Goal: Task Accomplishment & Management: Complete application form

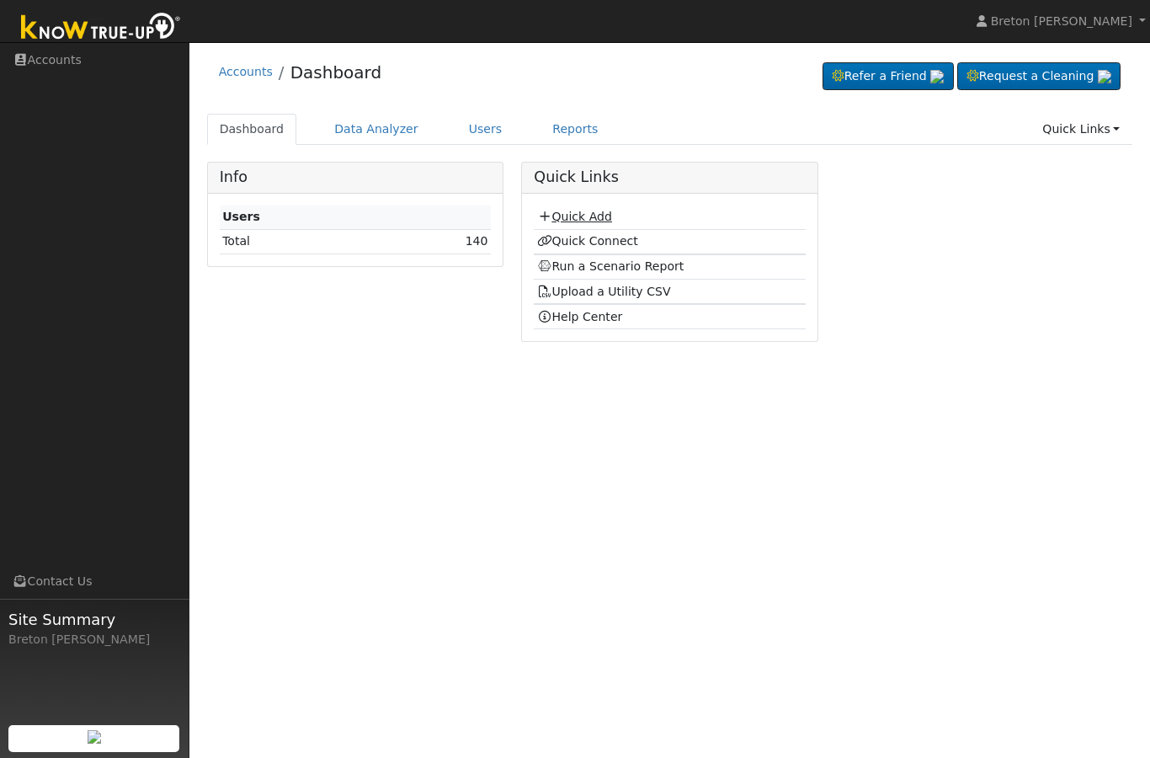
click at [591, 218] on link "Quick Add" at bounding box center [574, 216] width 75 height 13
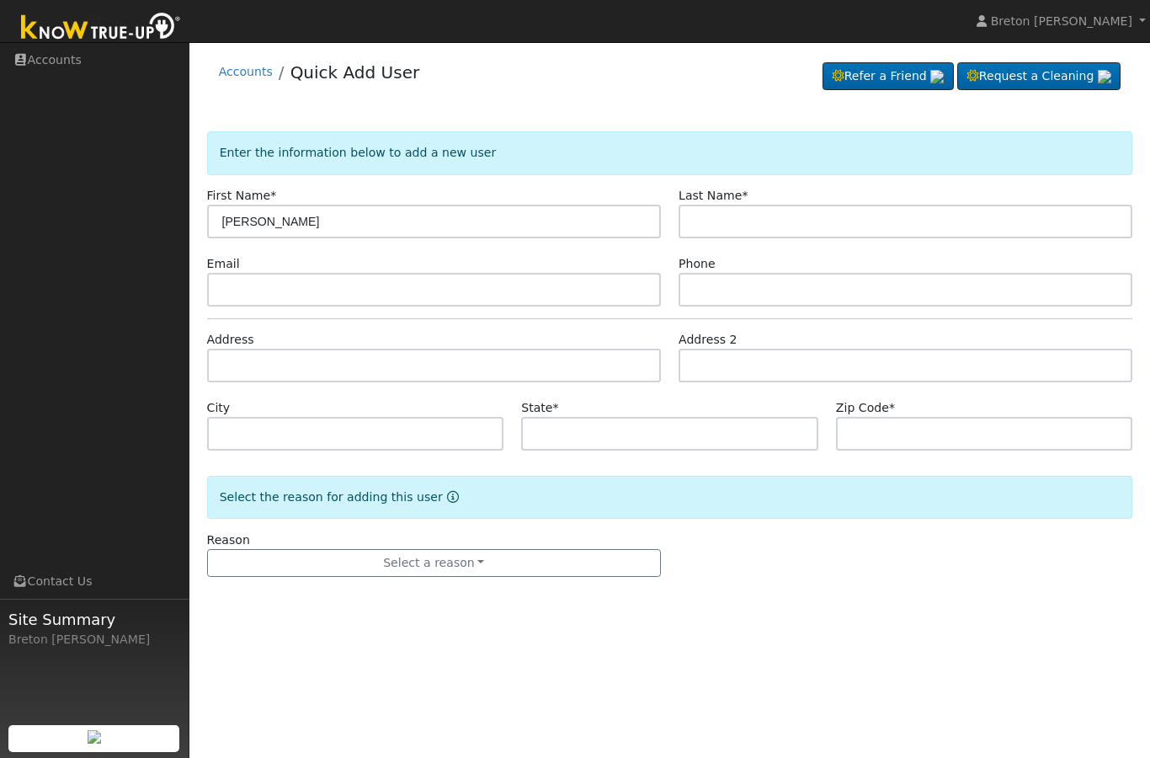
type input "[PERSON_NAME]"
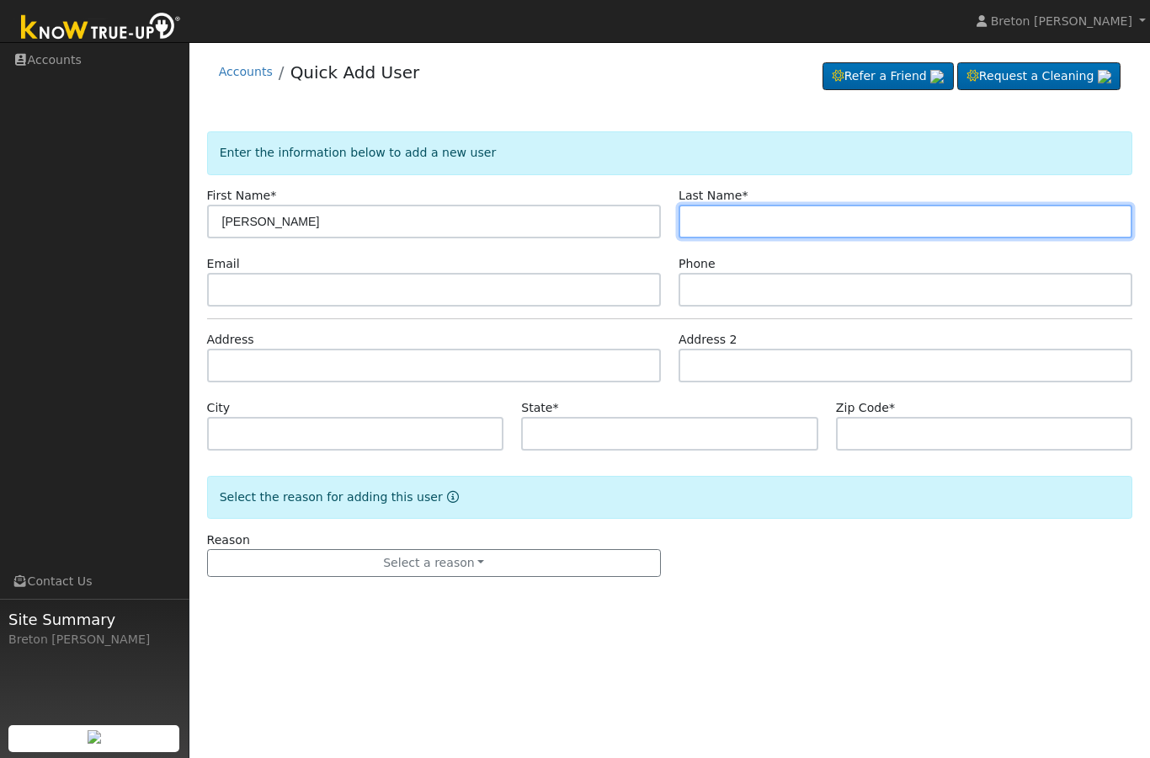
click at [758, 221] on input "text" at bounding box center [906, 222] width 454 height 34
type input "[PERSON_NAME]"
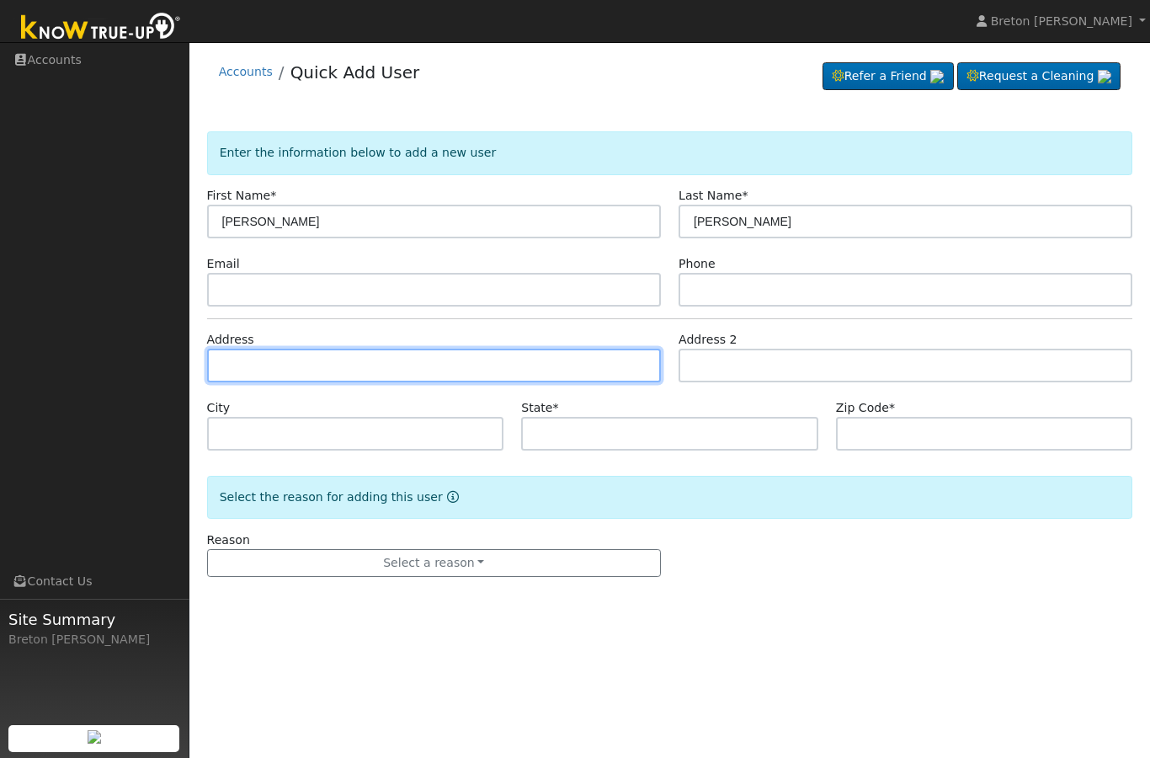
click at [254, 367] on input "text" at bounding box center [434, 366] width 454 height 34
type input "[STREET_ADDRESS]"
type input "[GEOGRAPHIC_DATA]"
type input "CA"
type input "93727"
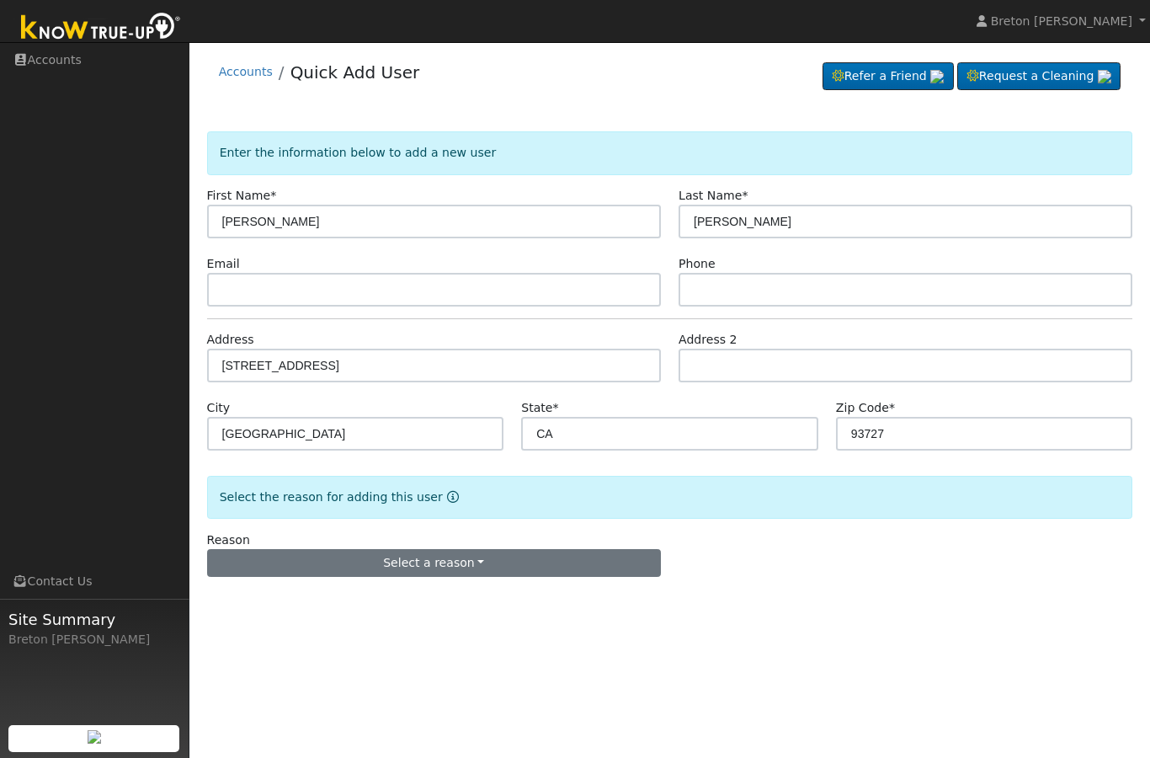
click at [468, 566] on button "Select a reason" at bounding box center [434, 563] width 454 height 29
click at [315, 488] on link "New lead" at bounding box center [301, 481] width 186 height 24
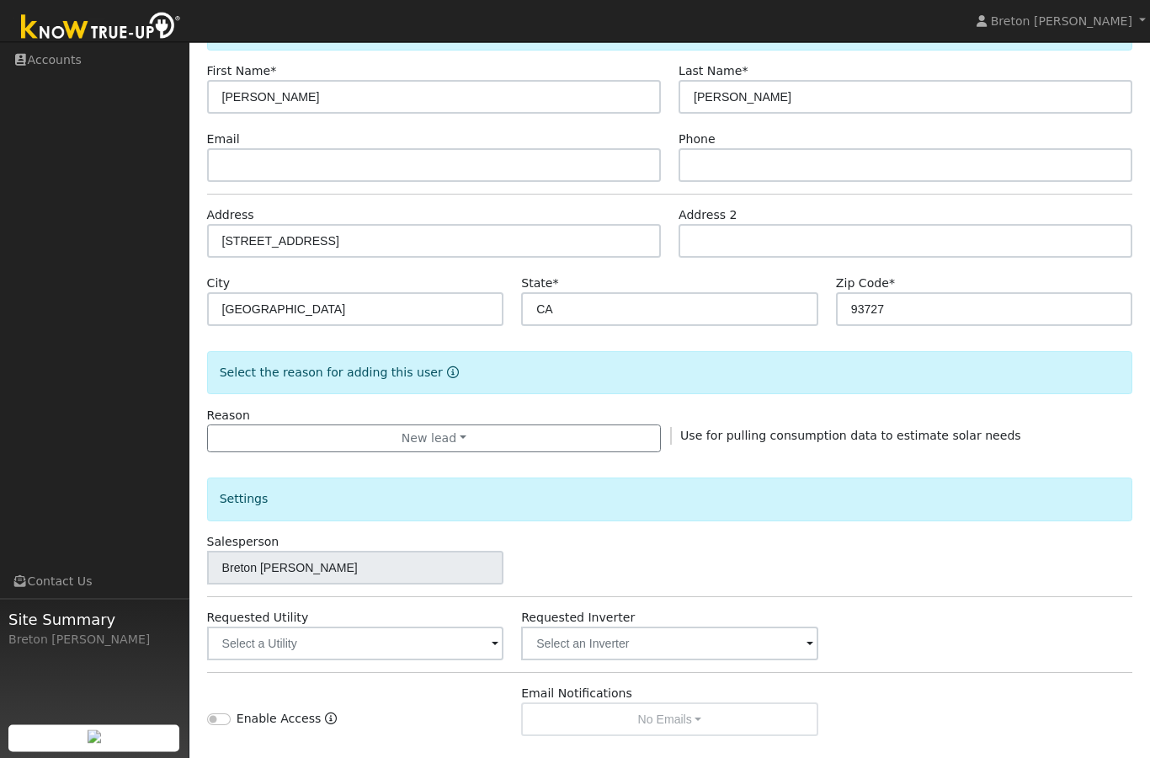
scroll to position [127, 0]
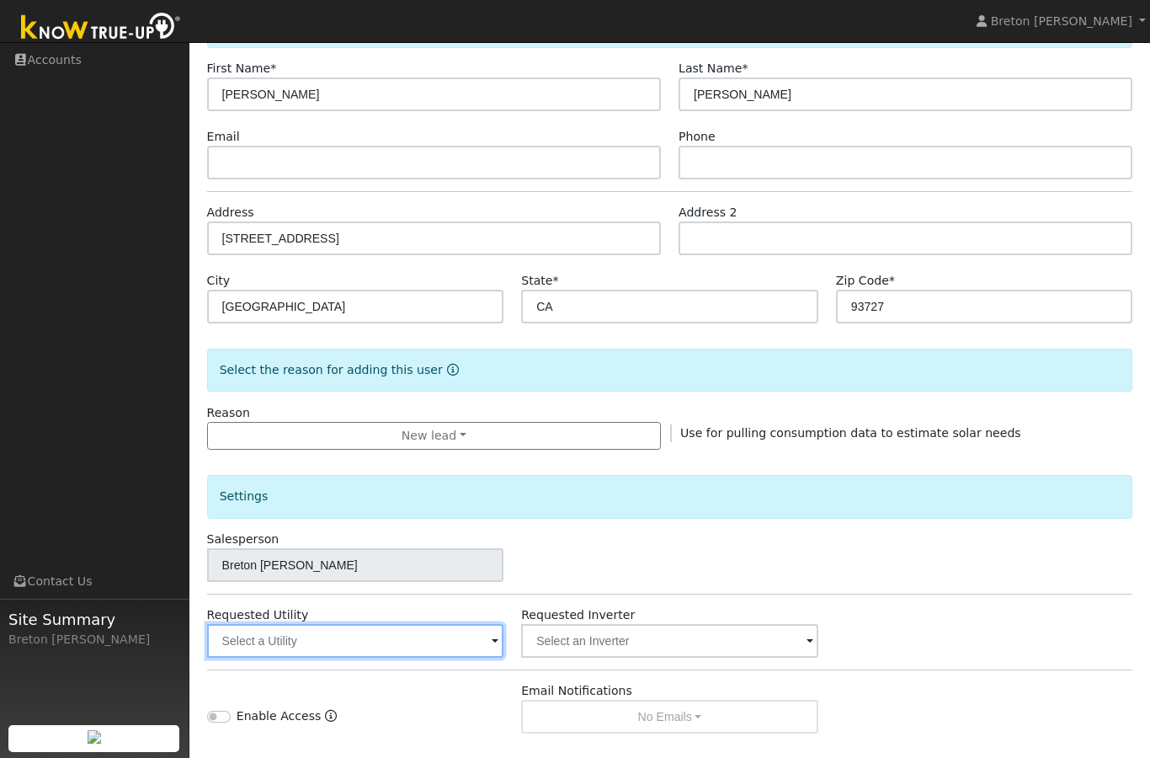
click at [408, 649] on input "text" at bounding box center [355, 641] width 297 height 34
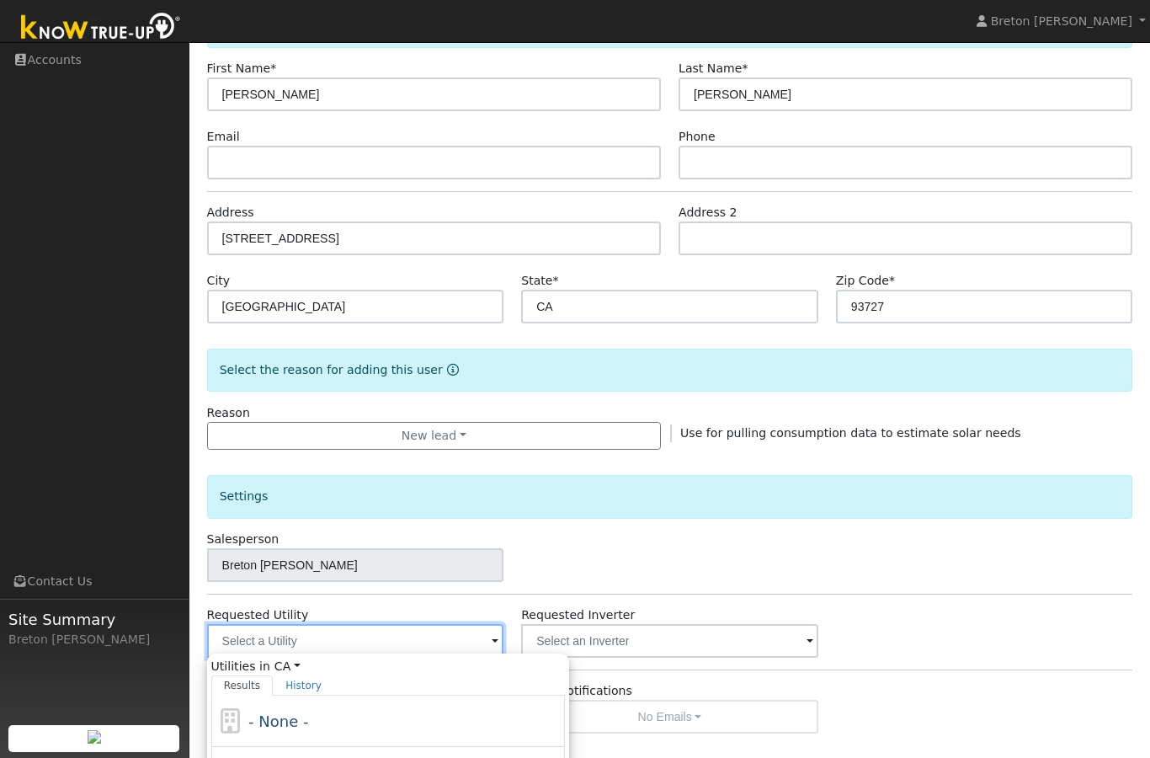
click at [400, 643] on input "text" at bounding box center [355, 641] width 297 height 34
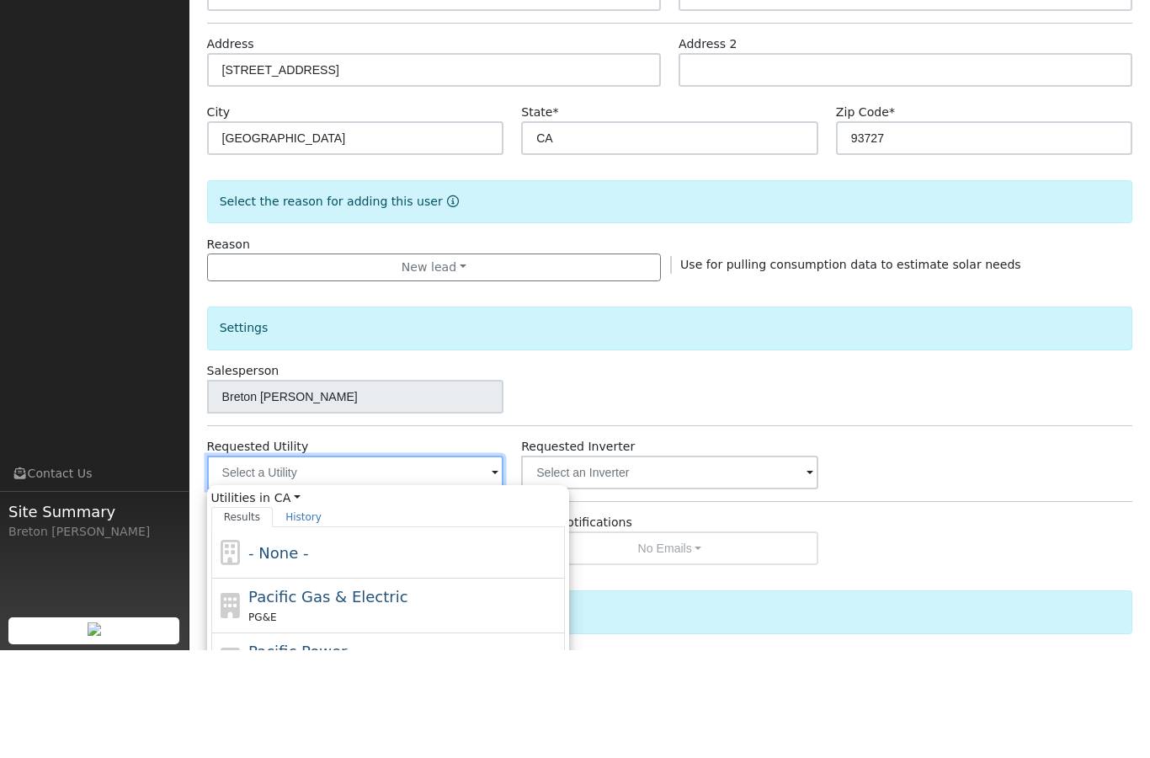
scroll to position [191, 0]
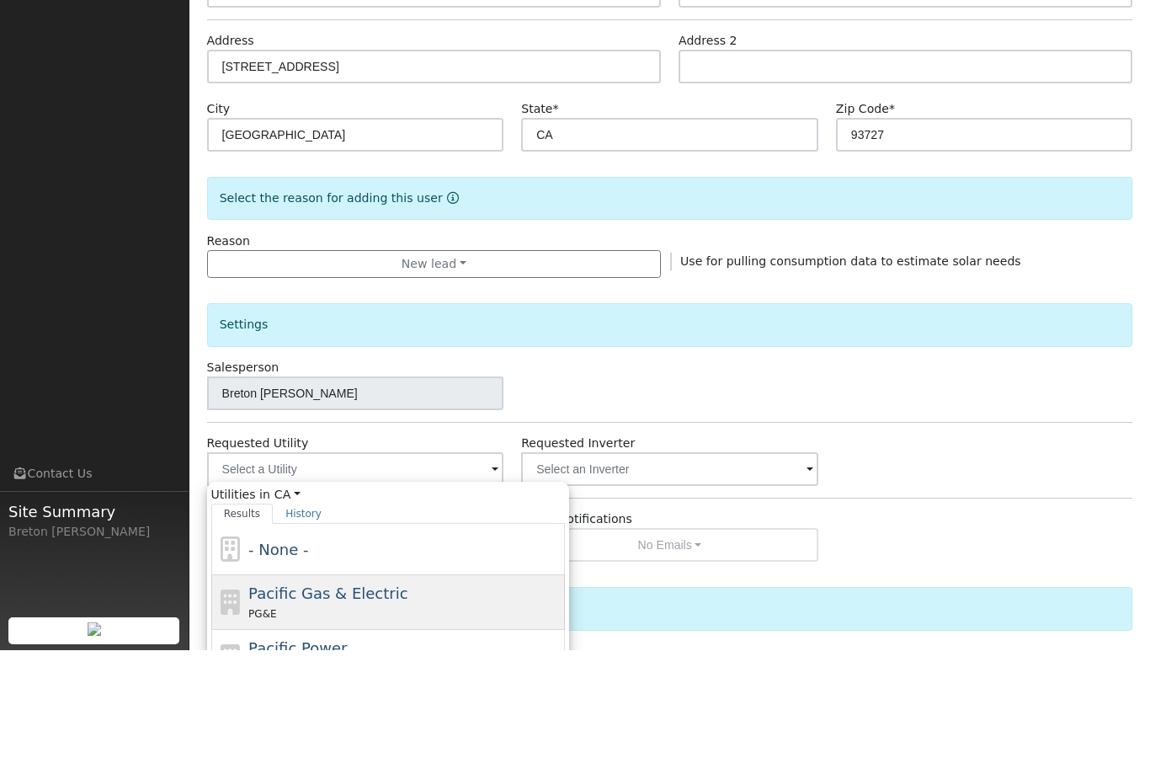
click at [402, 712] on div "PG&E" at bounding box center [404, 721] width 312 height 18
type input "Pacific Gas & Electric"
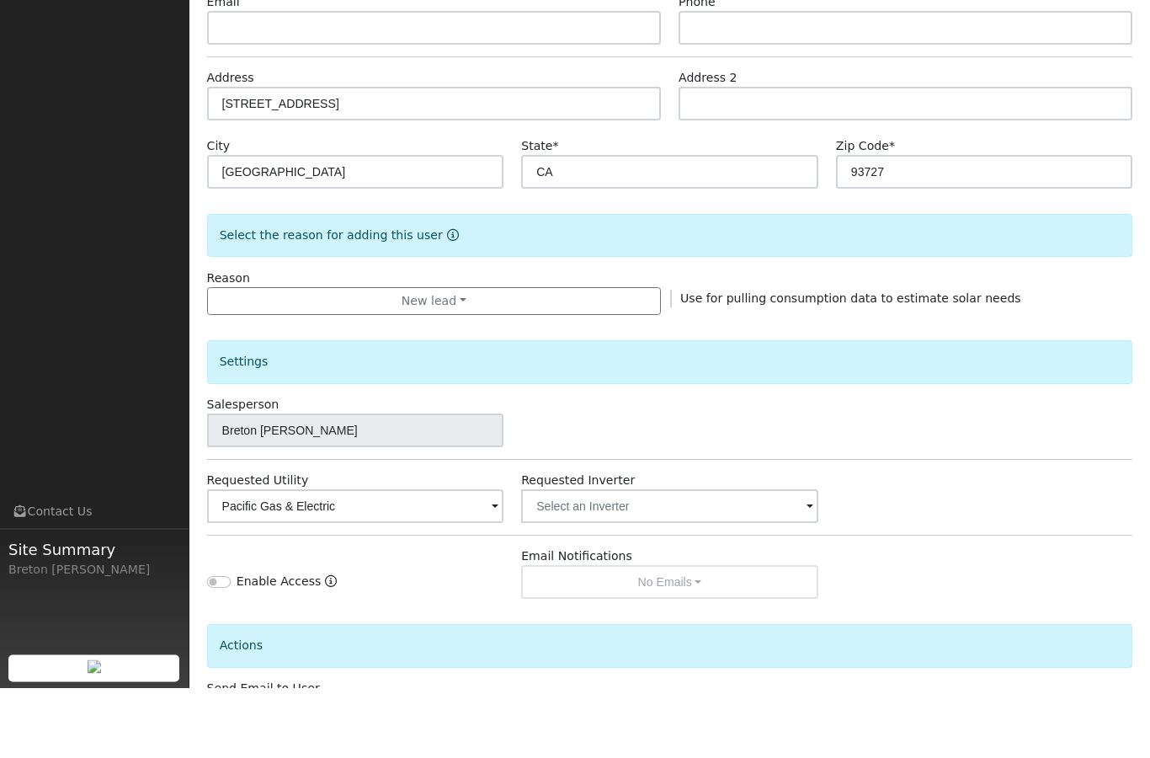
scroll to position [262, 0]
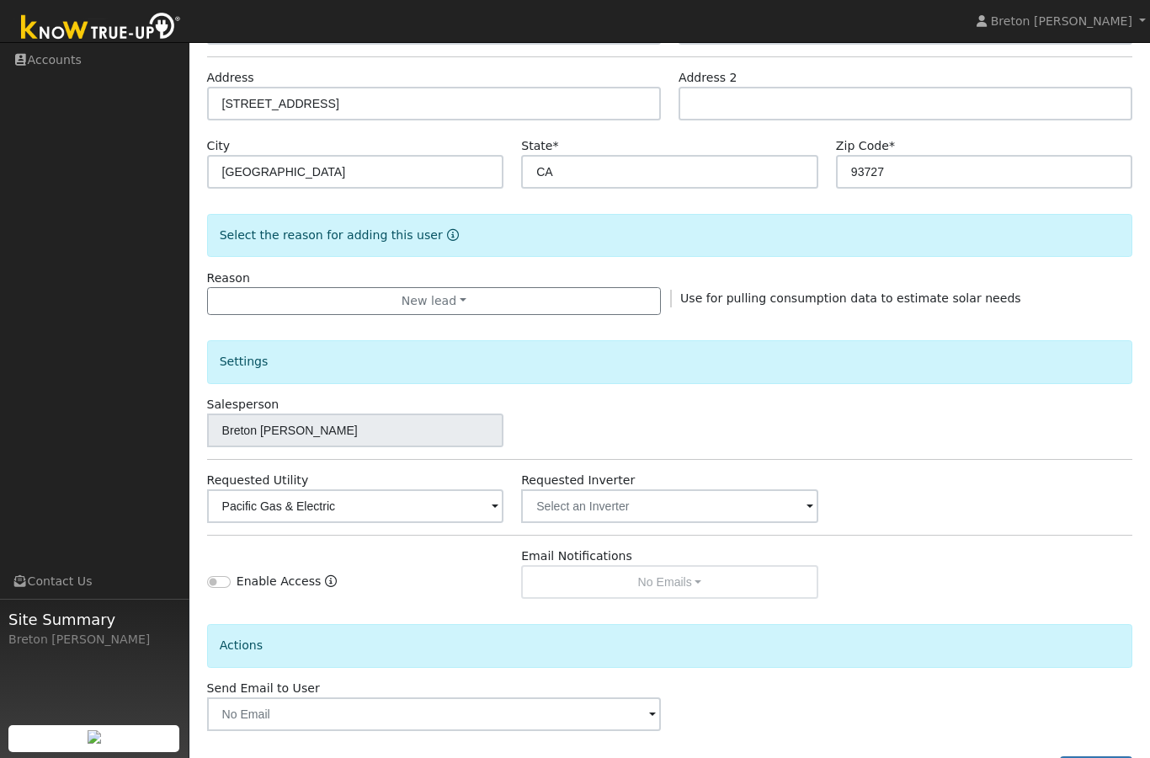
click at [1117, 757] on form "Enter the information below to add a new user First Name * [PERSON_NAME] Last N…" at bounding box center [670, 343] width 926 height 948
click at [1117, 757] on button "Add User" at bounding box center [1096, 770] width 73 height 29
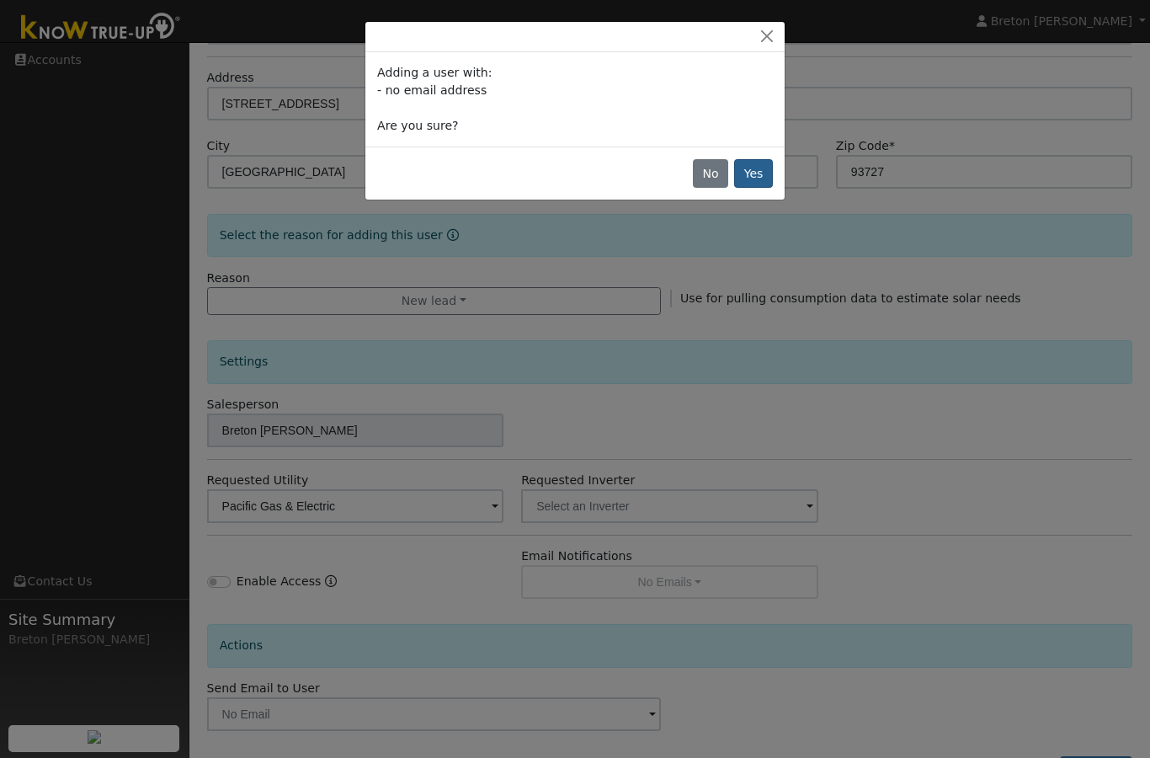
click at [763, 169] on button "Yes" at bounding box center [753, 173] width 39 height 29
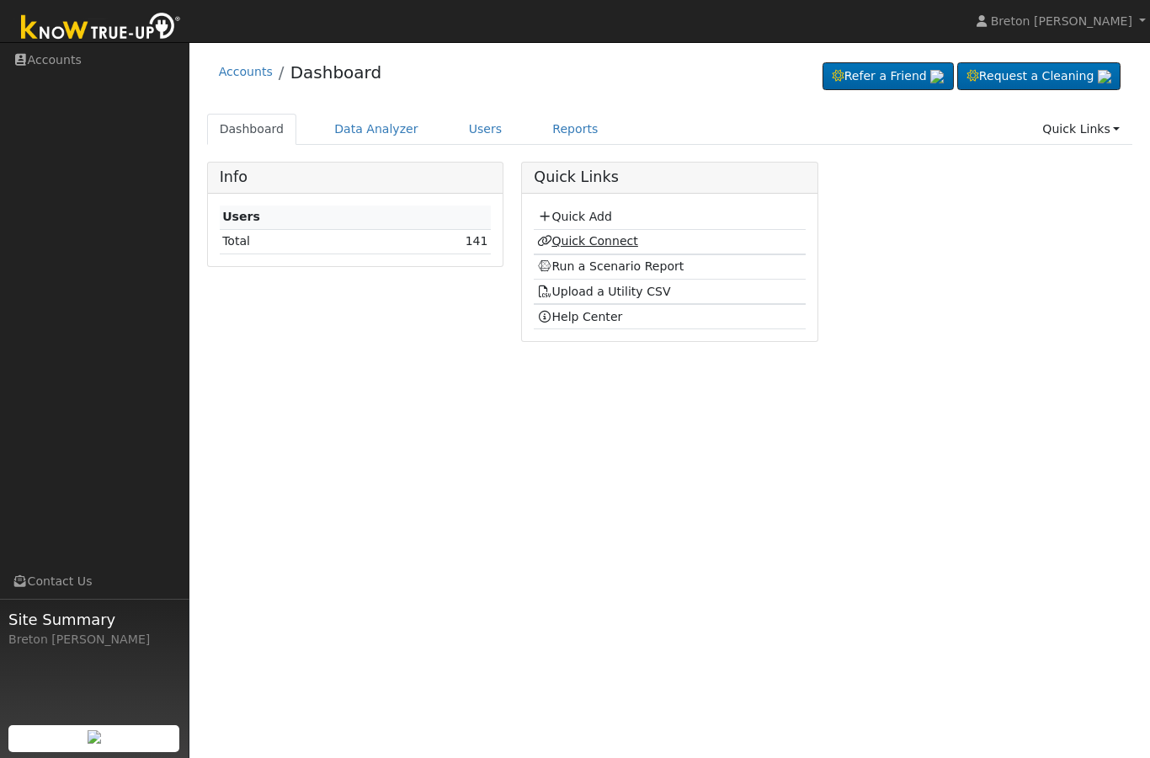
click at [600, 243] on link "Quick Connect" at bounding box center [587, 240] width 101 height 13
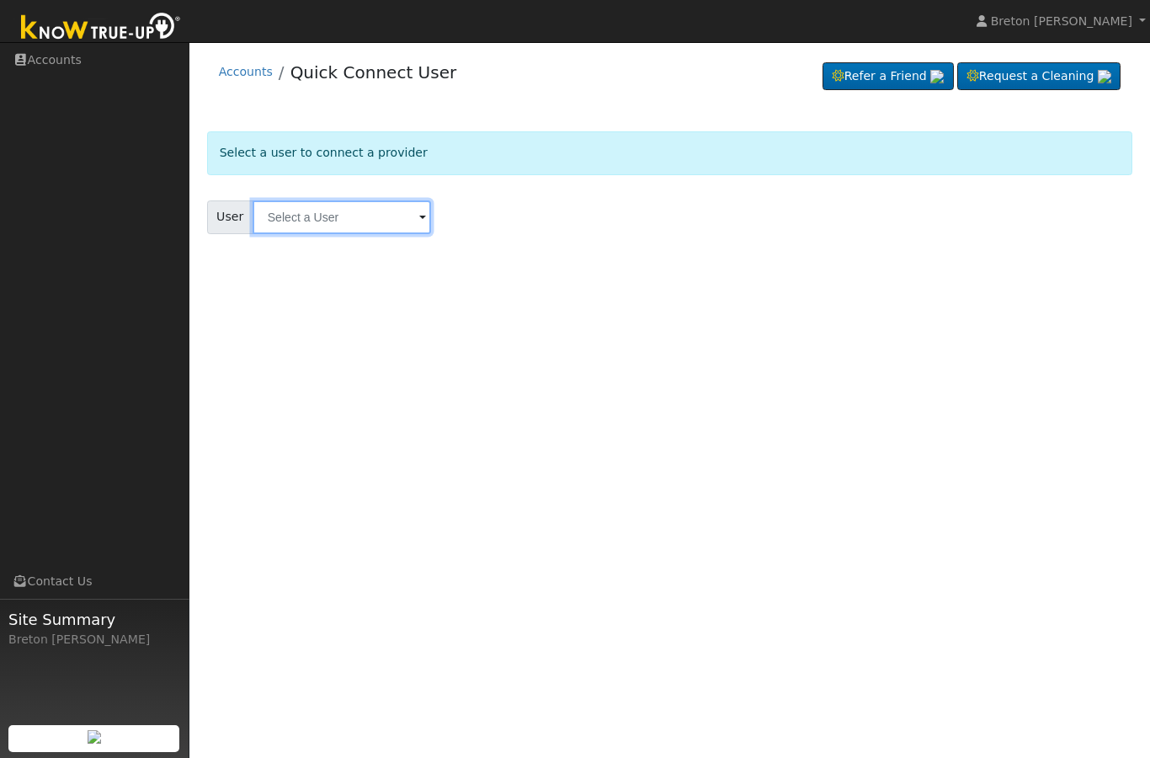
click at [337, 214] on input "text" at bounding box center [342, 217] width 179 height 34
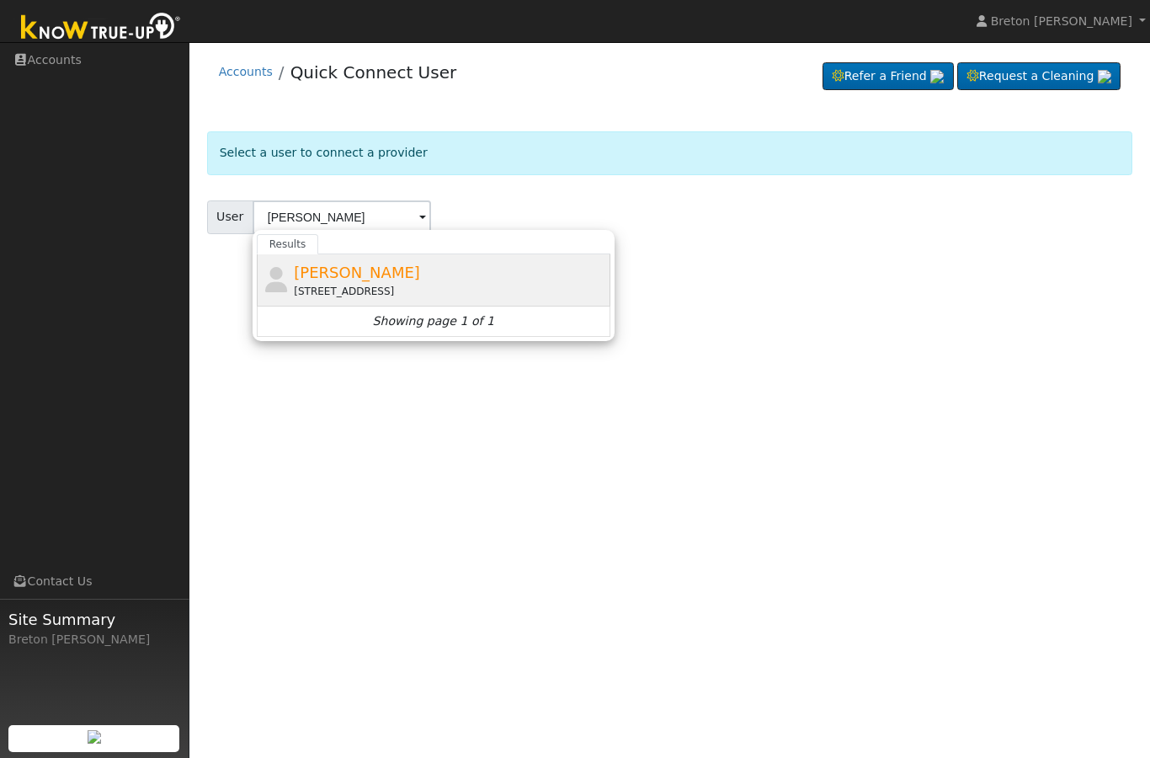
click at [312, 282] on div "Aaron peterson 4047 North Duke Avenue, Fresno, CA 93727" at bounding box center [450, 280] width 312 height 38
type input "Aaron peterson"
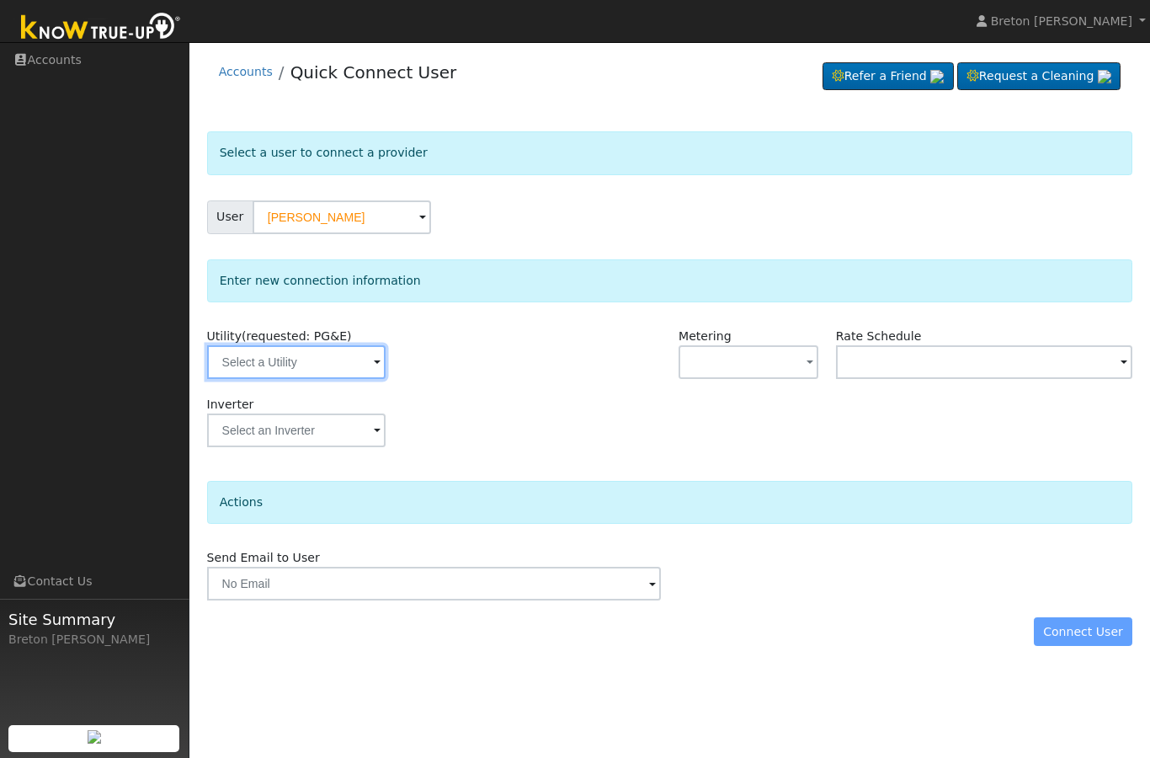
click at [259, 356] on input "text" at bounding box center [296, 362] width 179 height 34
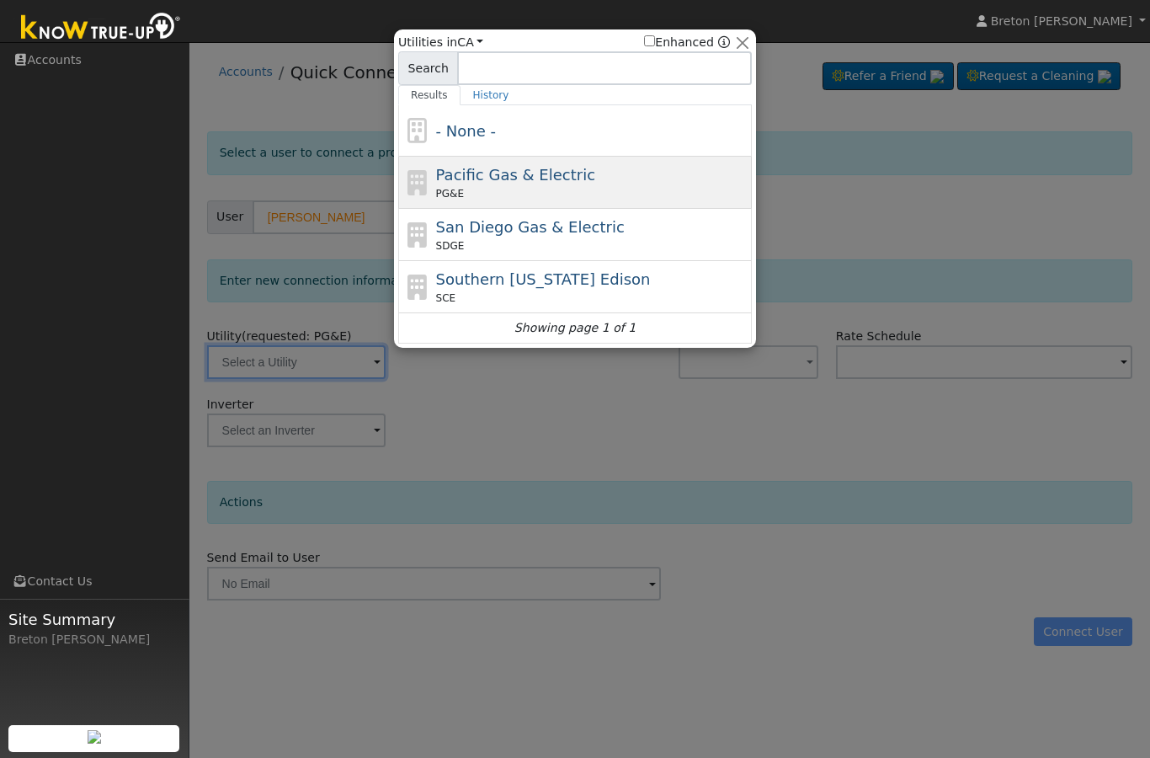
click at [530, 175] on span "Pacific Gas & Electric" at bounding box center [515, 175] width 159 height 18
type input "PG&E"
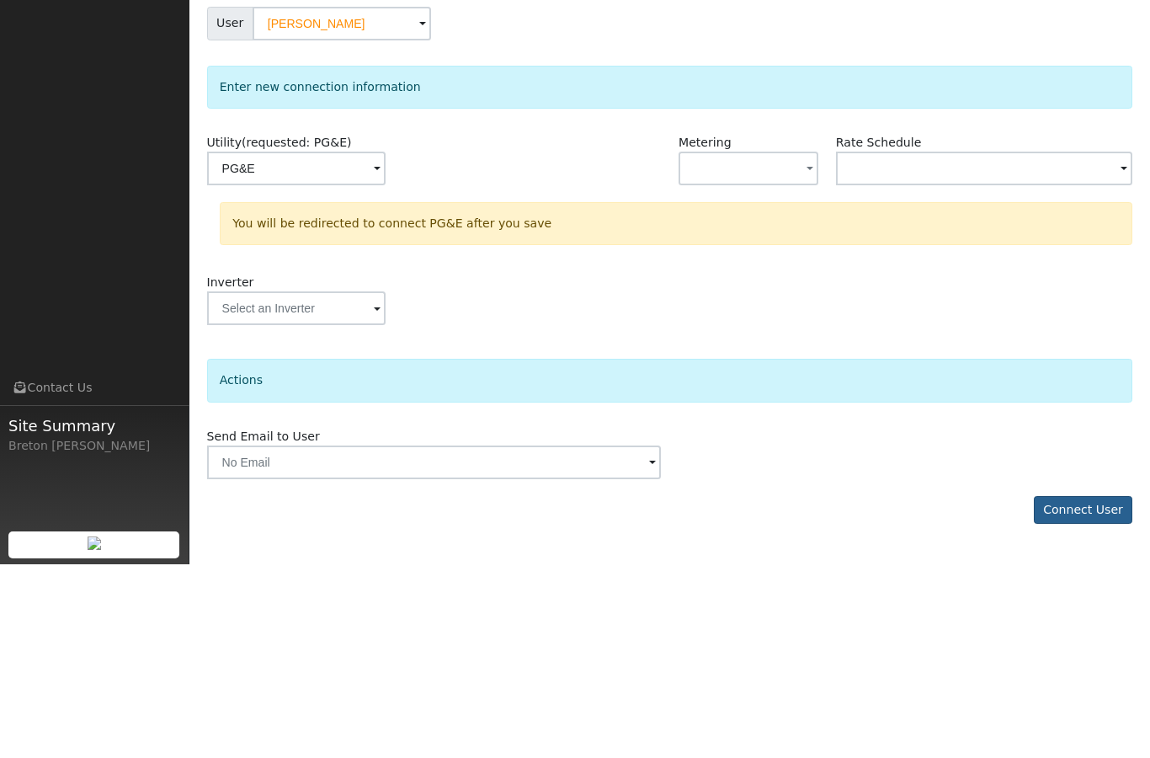
click at [1083, 690] on button "Connect User" at bounding box center [1083, 704] width 99 height 29
